Goal: Task Accomplishment & Management: Complete application form

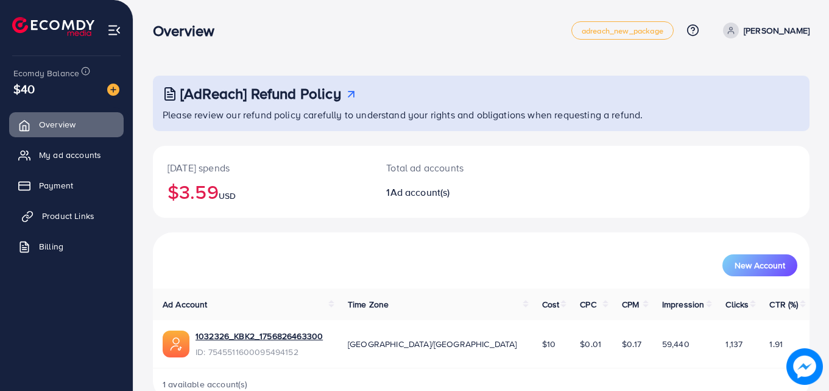
click at [64, 212] on span "Product Links" at bounding box center [68, 216] width 52 height 12
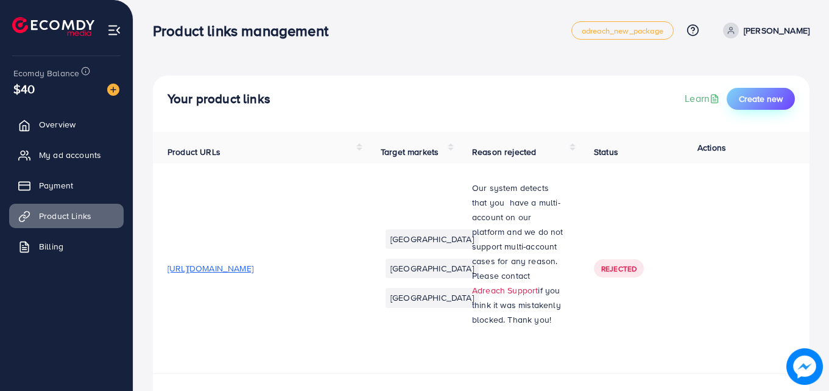
click at [740, 96] on span "Create new" at bounding box center [761, 99] width 44 height 12
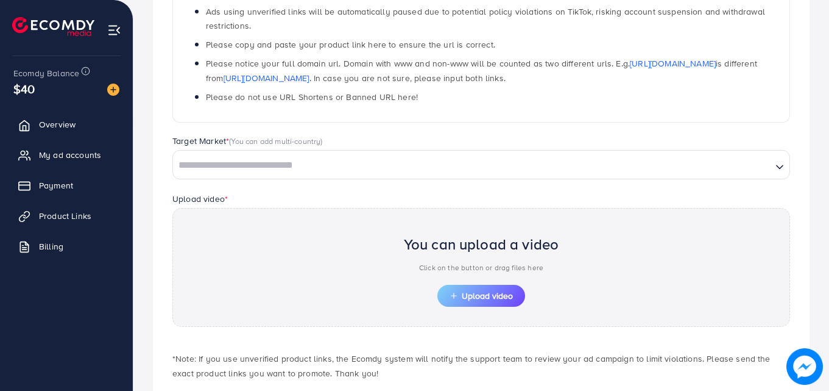
scroll to position [295, 0]
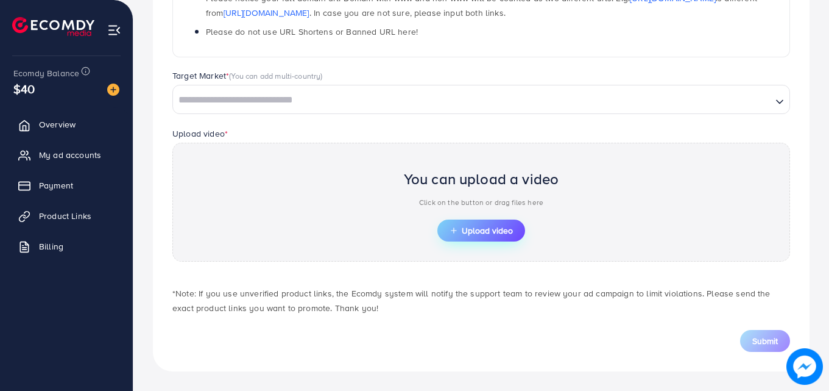
click at [489, 235] on span "Upload video" at bounding box center [481, 230] width 63 height 9
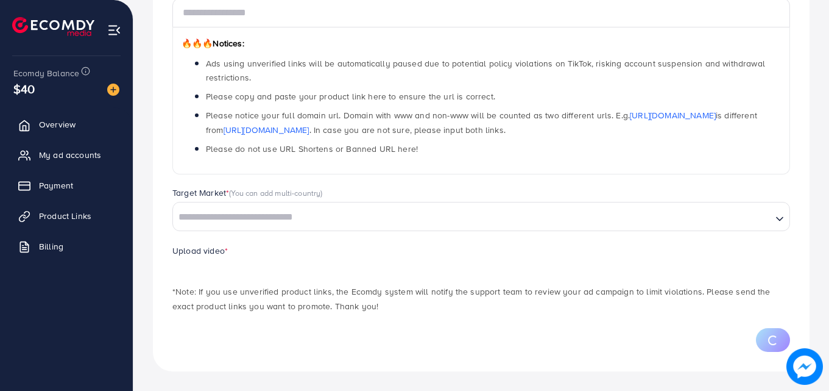
scroll to position [236, 0]
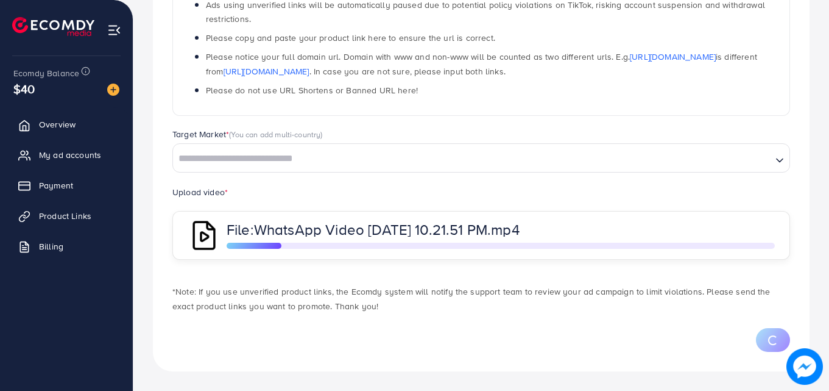
click at [286, 148] on div "Search for option" at bounding box center [472, 157] width 599 height 21
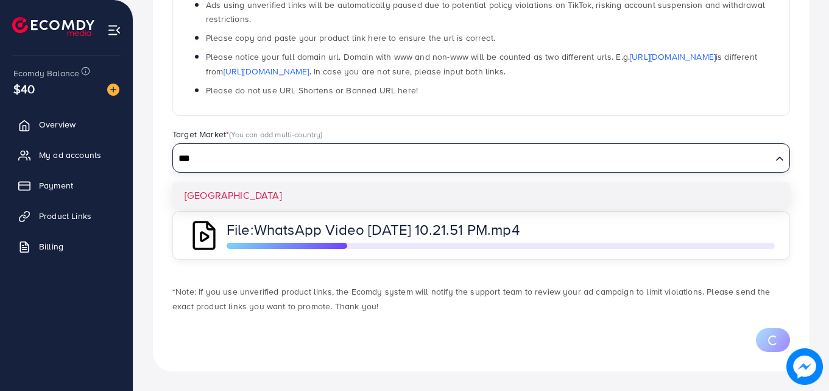
type input "***"
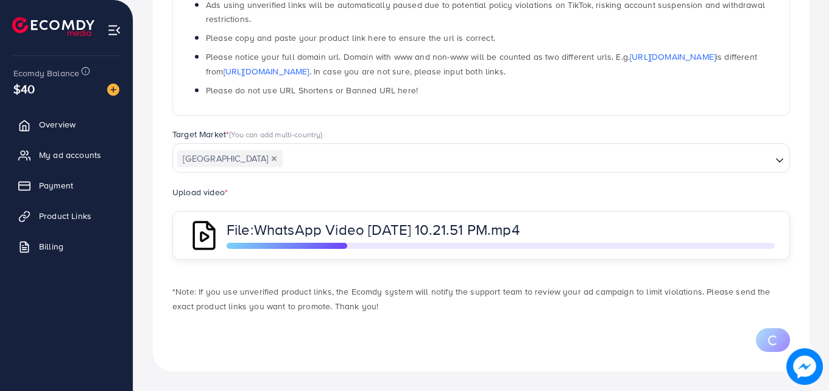
click at [243, 190] on div "Which products do you want to promote? Product Url * 🔥🔥🔥 Notices: Ads using unv…" at bounding box center [481, 123] width 657 height 496
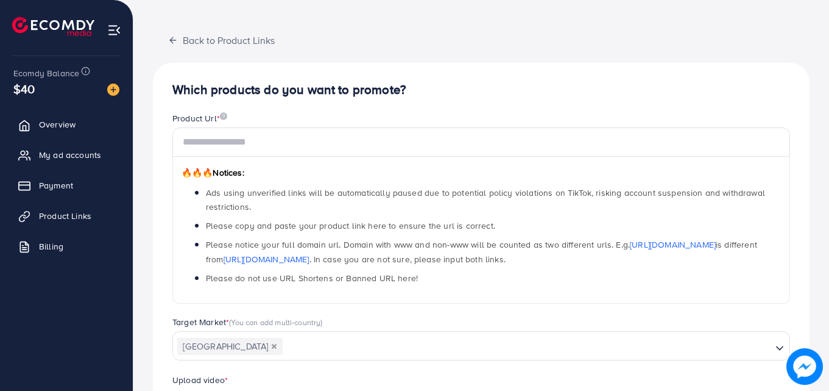
scroll to position [73, 0]
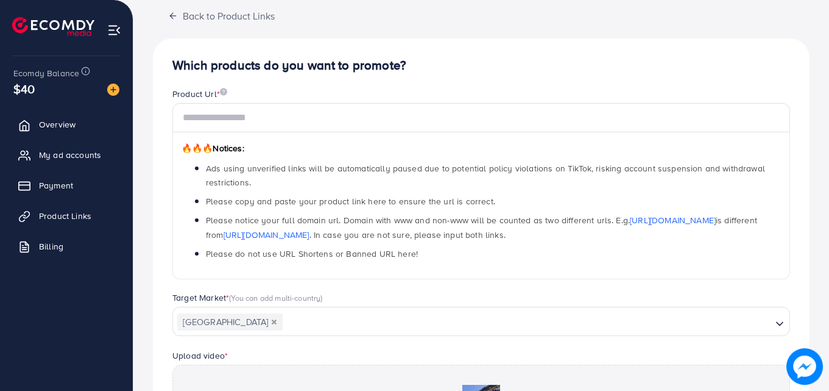
click at [517, 91] on div "Product Url *" at bounding box center [481, 95] width 618 height 15
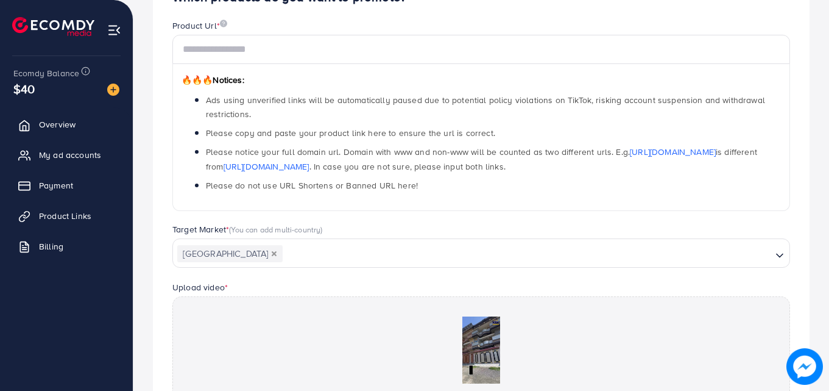
scroll to position [0, 0]
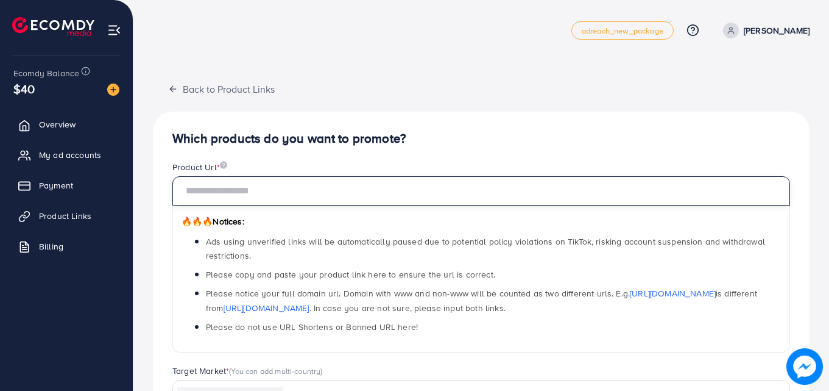
click at [292, 191] on input "text" at bounding box center [481, 190] width 618 height 29
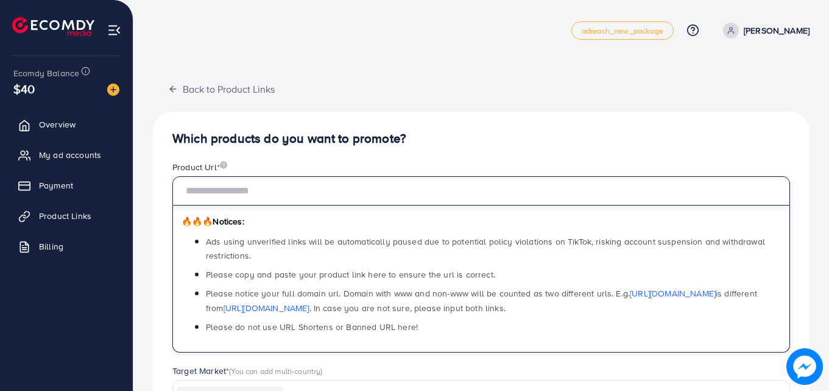
paste input "**********"
type input "**********"
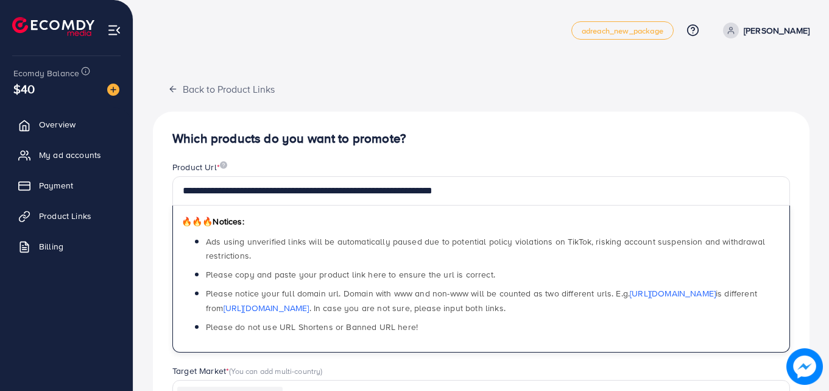
click at [500, 275] on li "Please copy and paste your product link here to ensure the url is correct." at bounding box center [493, 274] width 575 height 14
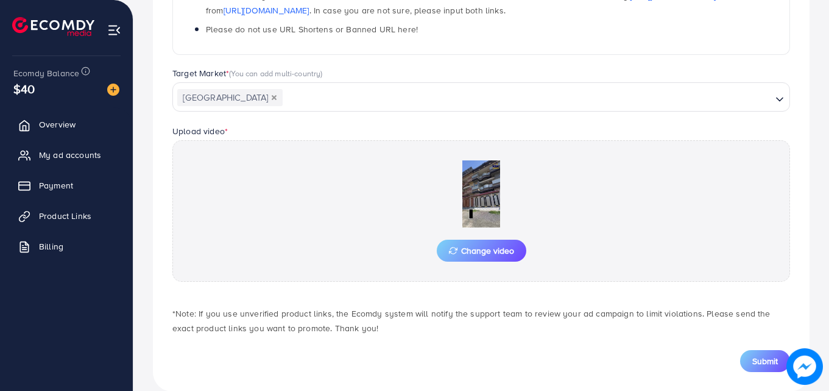
scroll to position [299, 0]
click at [757, 361] on span "Submit" at bounding box center [766, 359] width 26 height 12
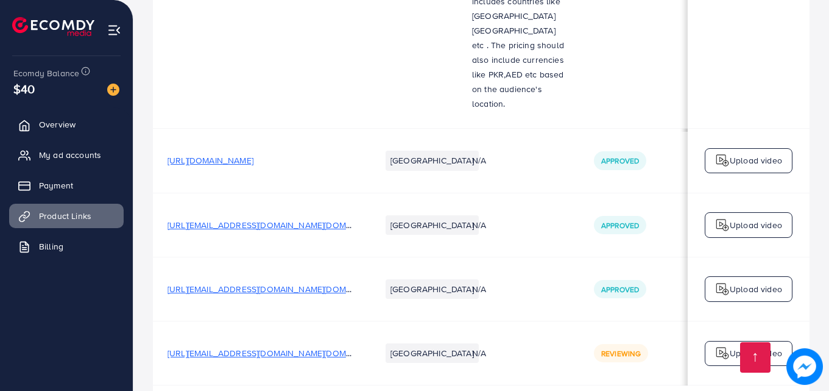
scroll to position [854, 0]
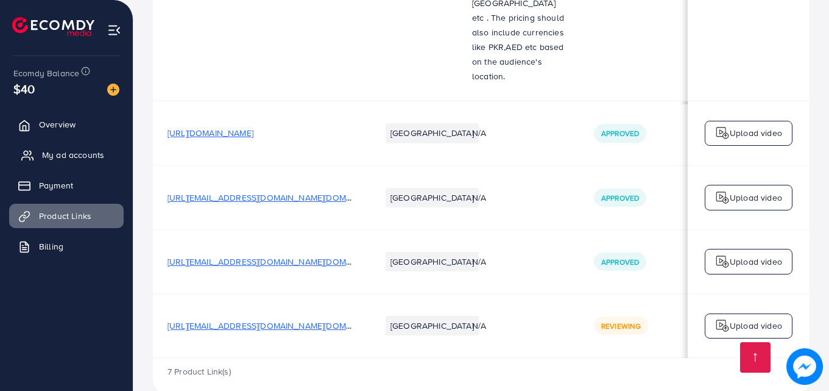
click at [77, 153] on span "My ad accounts" at bounding box center [73, 155] width 62 height 12
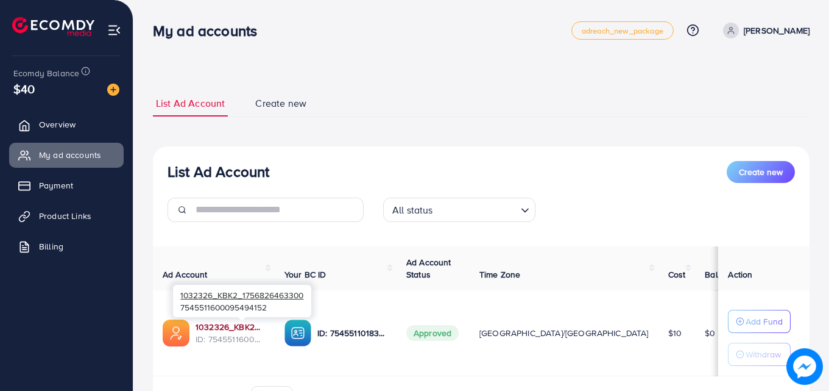
click at [222, 330] on link "1032326_KBK2_1756826463300" at bounding box center [230, 327] width 69 height 12
